Goal: Answer question/provide support

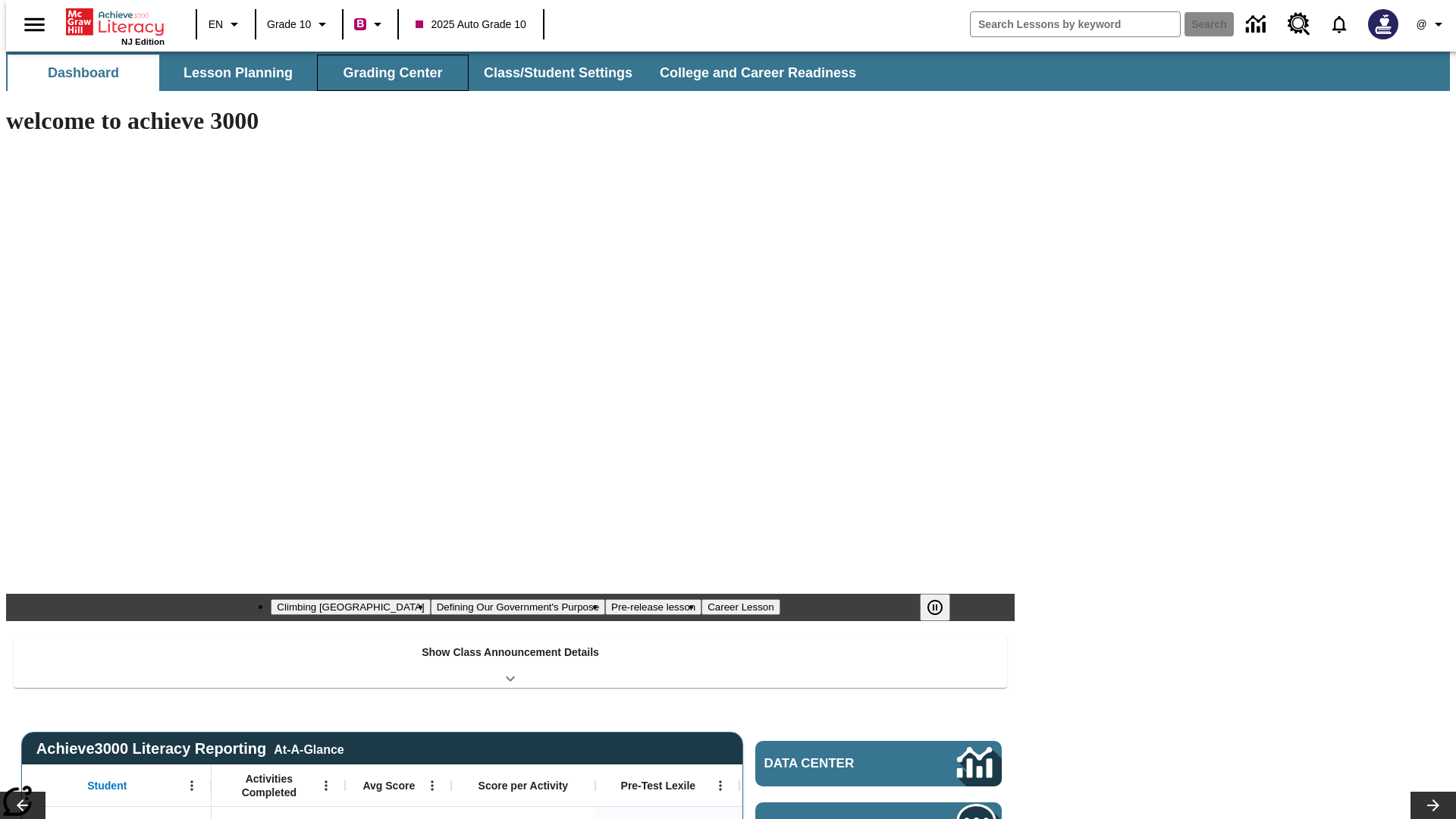
click at [387, 73] on button "Grading Center" at bounding box center [392, 73] width 152 height 37
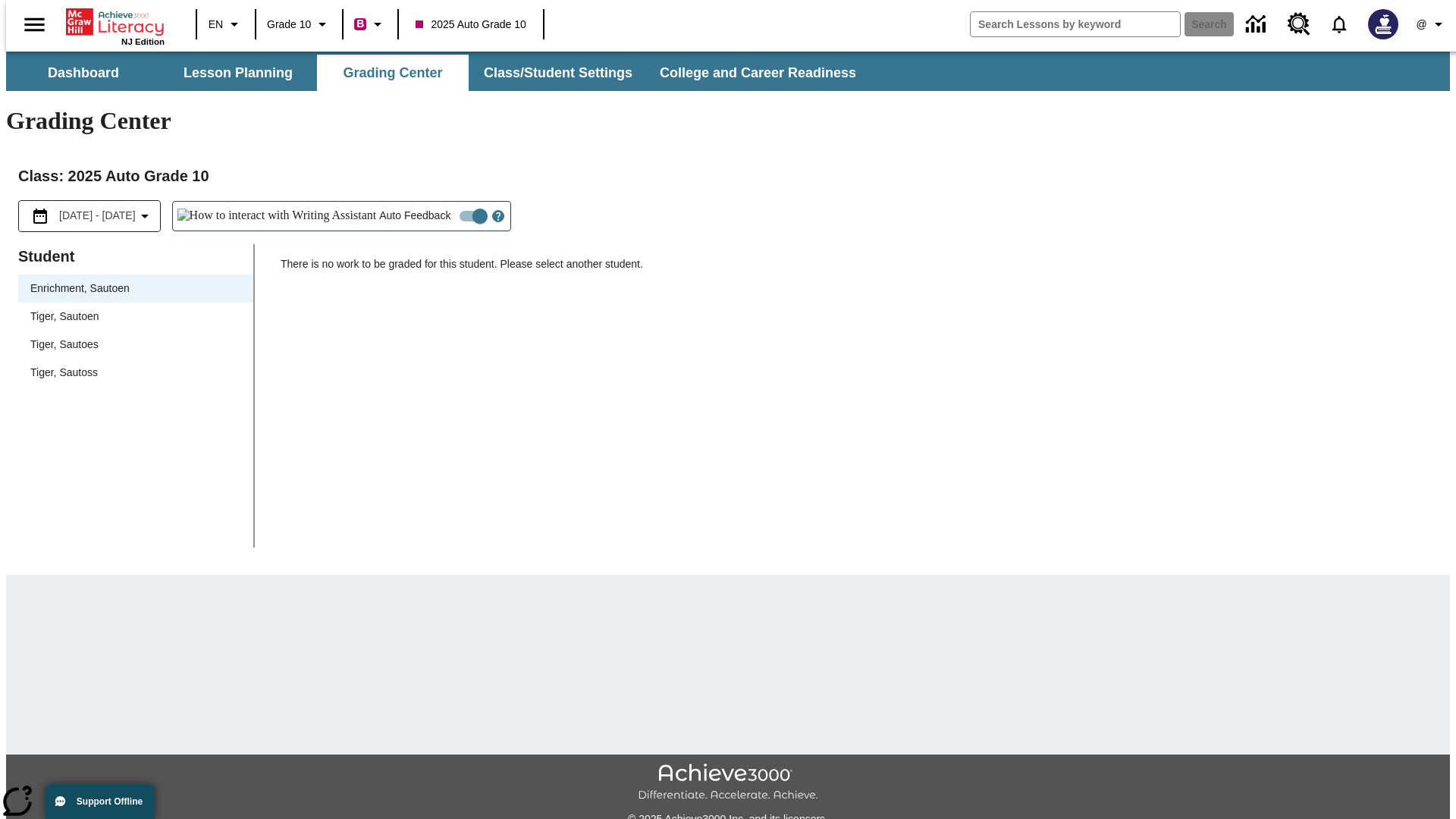
click at [130, 309] on span "Tiger, Sautoen" at bounding box center [135, 317] width 210 height 16
click at [496, 212] on icon "Open Help for Writing Assistant" at bounding box center [498, 216] width 5 height 9
